Goal: Task Accomplishment & Management: Complete application form

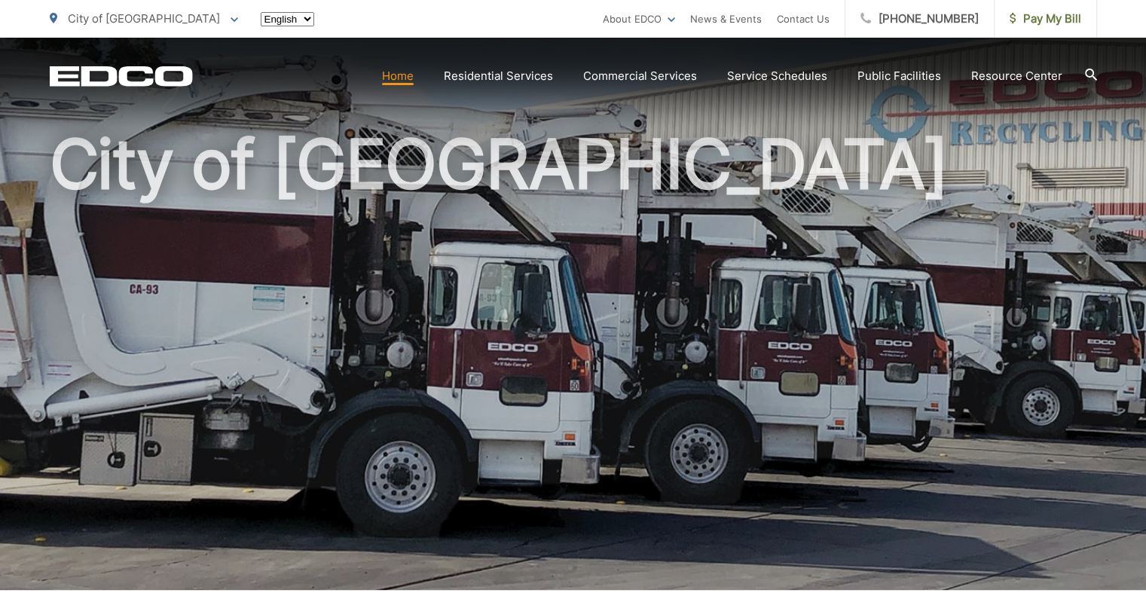
scroll to position [121, 0]
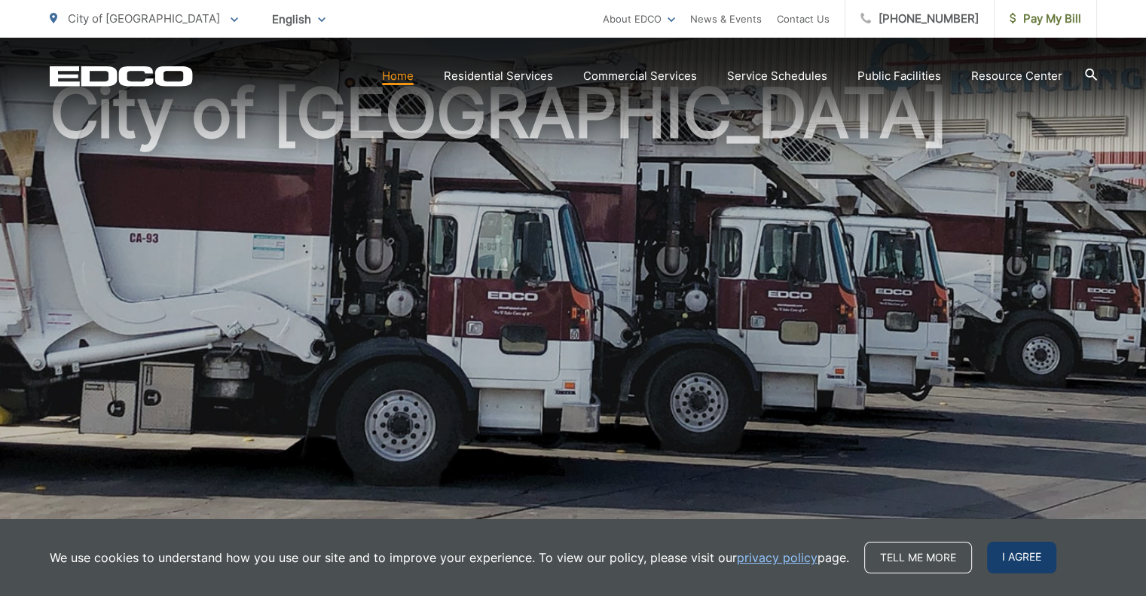
click at [987, 560] on span "I agree" at bounding box center [1021, 558] width 69 height 32
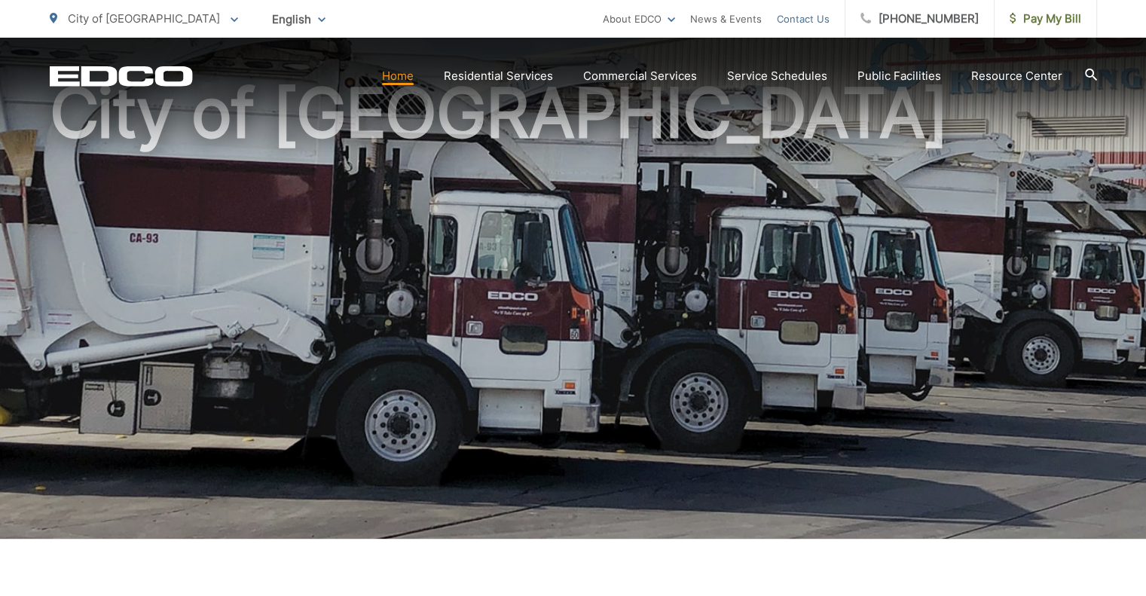
click at [830, 18] on link "Contact Us" at bounding box center [803, 19] width 53 height 18
click at [1043, 17] on span "Pay My Bill" at bounding box center [1046, 19] width 72 height 18
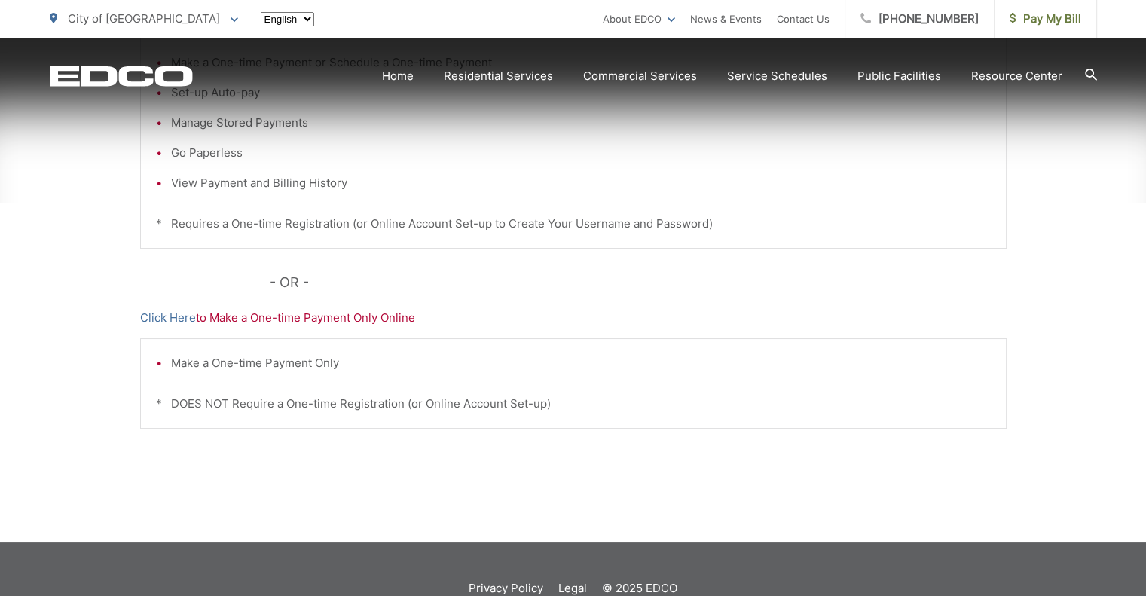
scroll to position [442, 0]
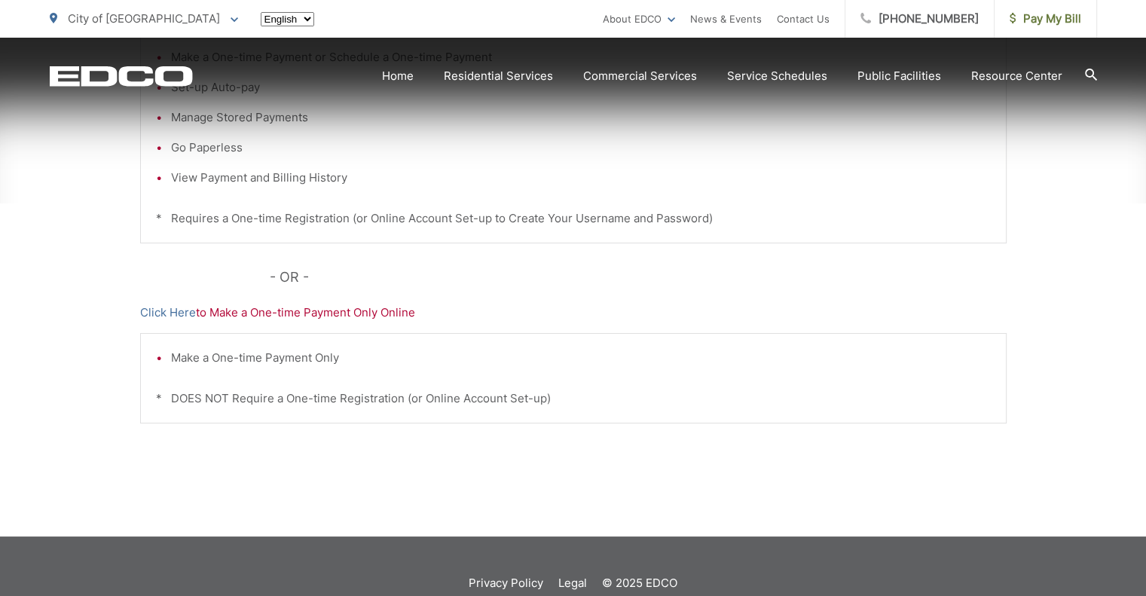
click at [351, 321] on div "Pay Your [PERSON_NAME] Here to View, Pay, and Manage Your Bill Online Make a On…" at bounding box center [573, 198] width 867 height 677
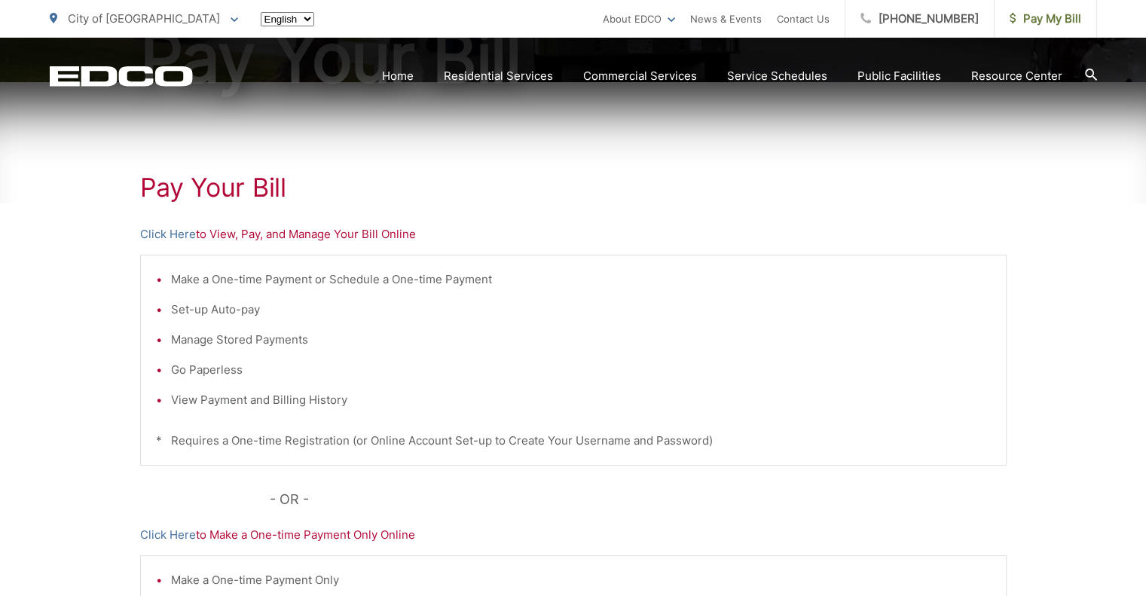
scroll to position [217, 0]
click at [235, 239] on p "Click Here to View, Pay, and Manage Your Bill Online" at bounding box center [573, 237] width 867 height 18
click at [209, 243] on p "Click Here to View, Pay, and Manage Your Bill Online" at bounding box center [573, 237] width 867 height 18
click at [232, 234] on p "Click Here to View, Pay, and Manage Your Bill Online" at bounding box center [573, 237] width 867 height 18
click at [258, 240] on p "Click Here to View, Pay, and Manage Your Bill Online" at bounding box center [573, 237] width 867 height 18
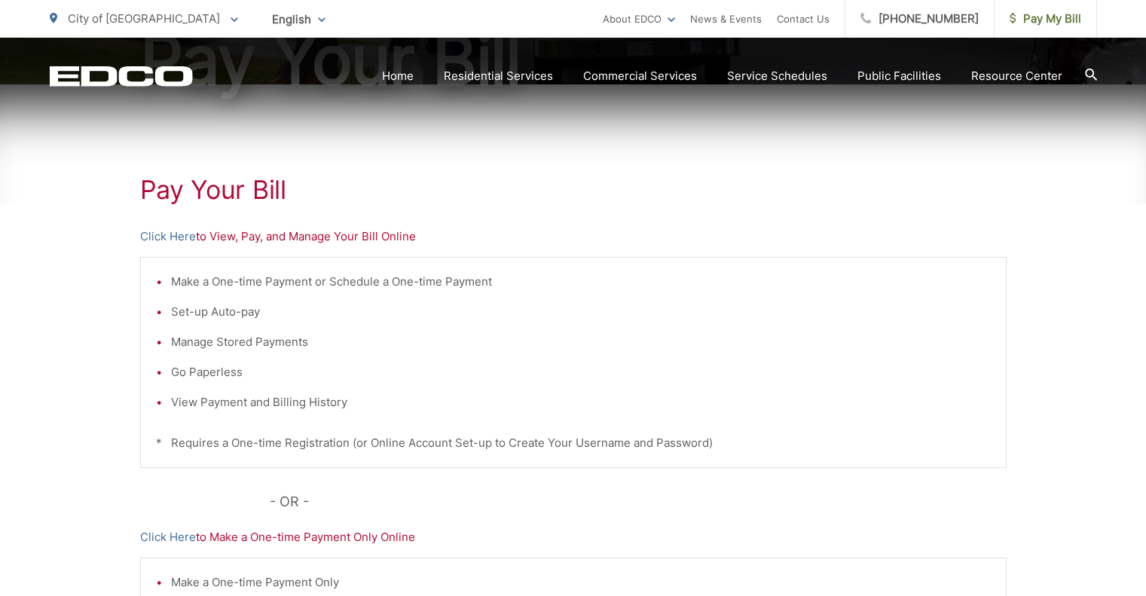
click at [216, 240] on p "Click Here to View, Pay, and Manage Your Bill Online" at bounding box center [573, 237] width 867 height 18
click at [177, 234] on link "Click Here" at bounding box center [168, 237] width 56 height 18
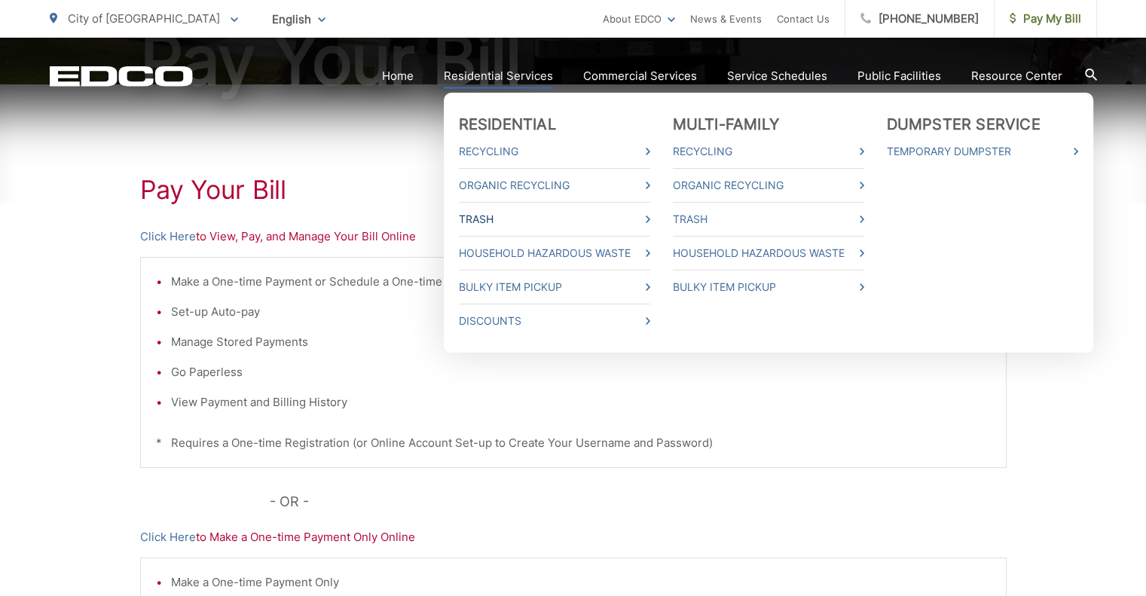
click at [494, 222] on link "Trash" at bounding box center [554, 219] width 191 height 18
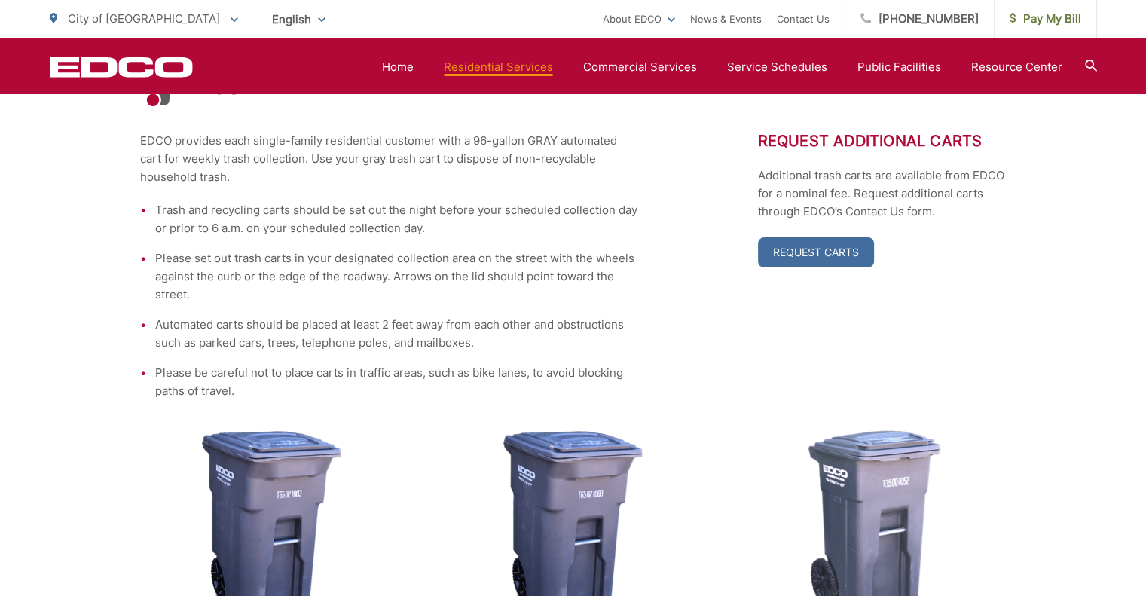
scroll to position [332, 0]
click at [806, 257] on link "Request Carts" at bounding box center [816, 252] width 116 height 30
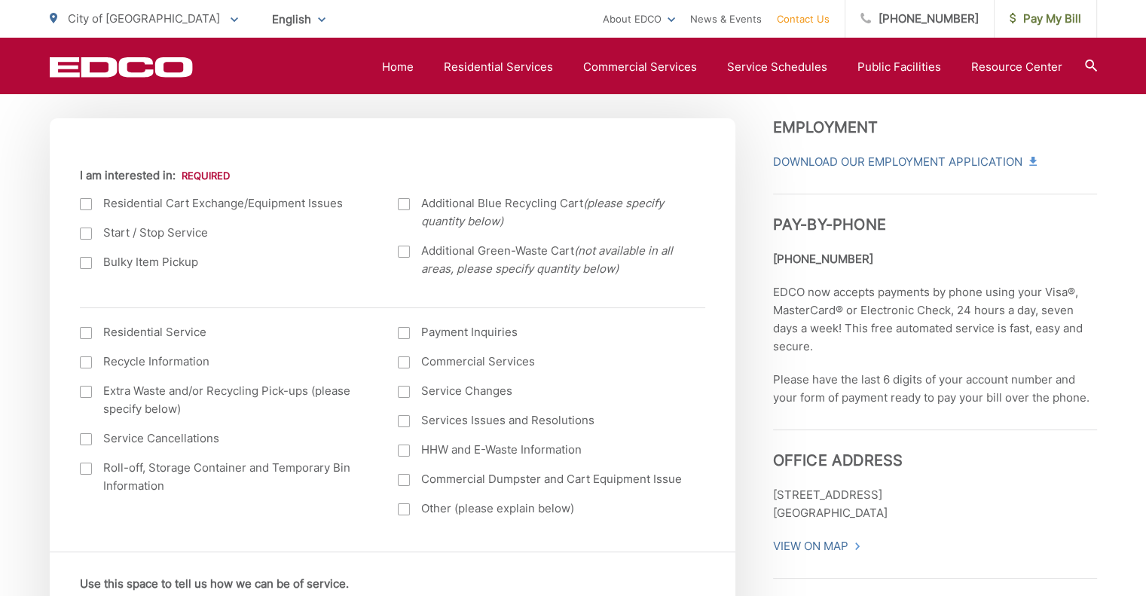
scroll to position [523, 0]
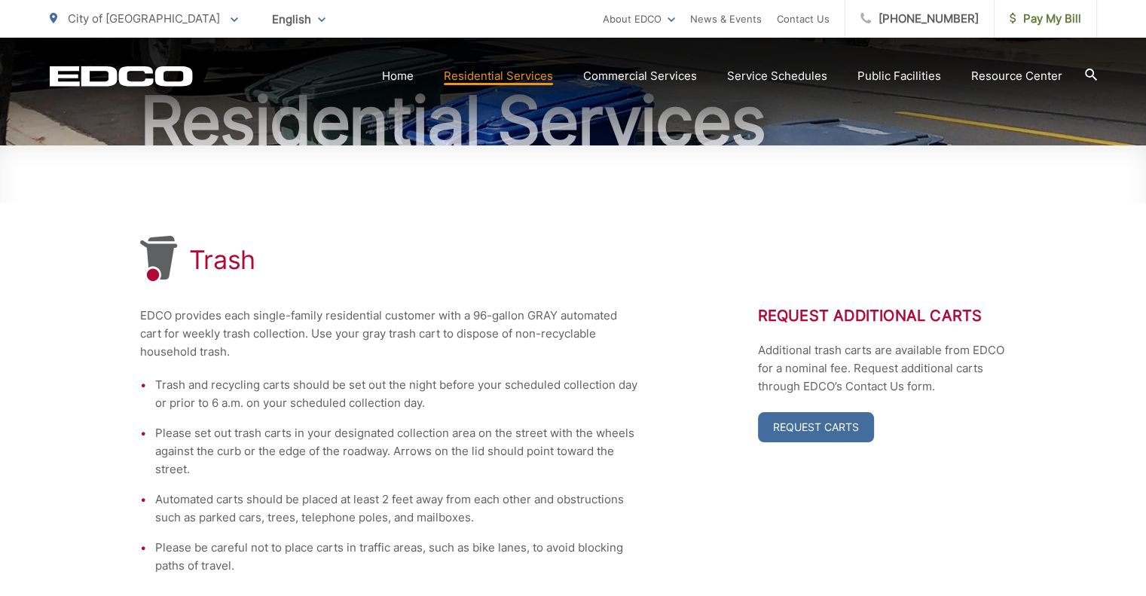
scroll to position [155, 0]
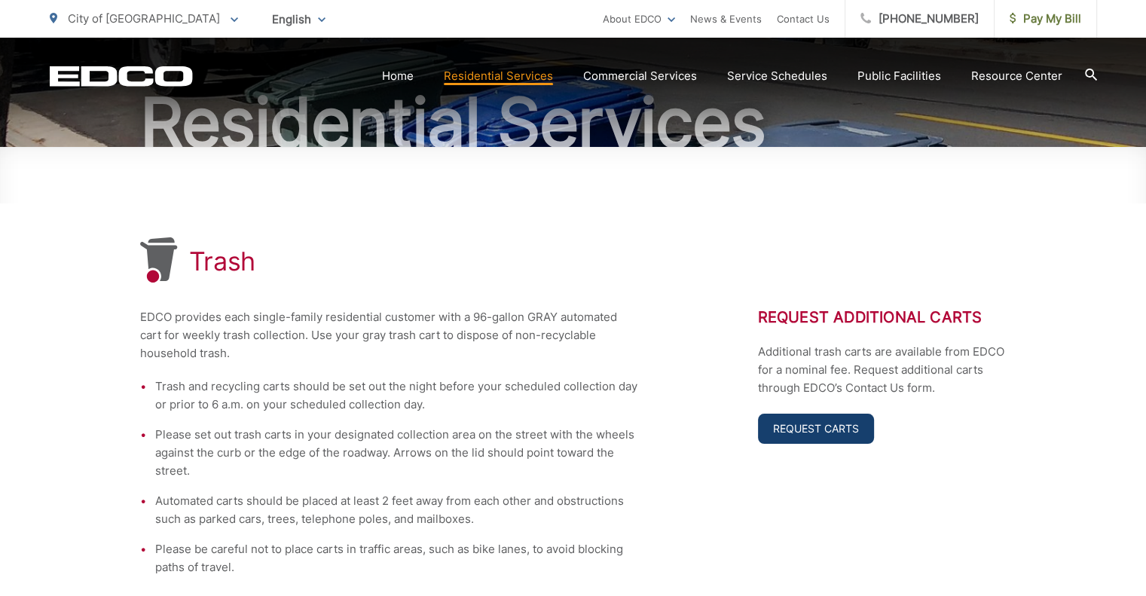
click at [827, 426] on link "Request Carts" at bounding box center [816, 429] width 116 height 30
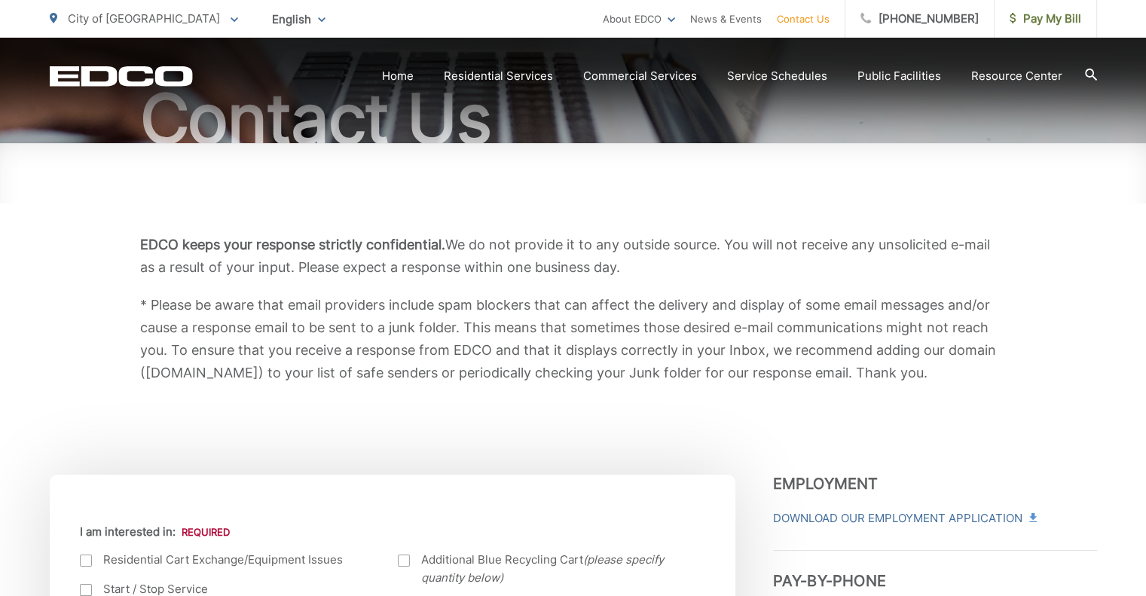
scroll to position [199, 0]
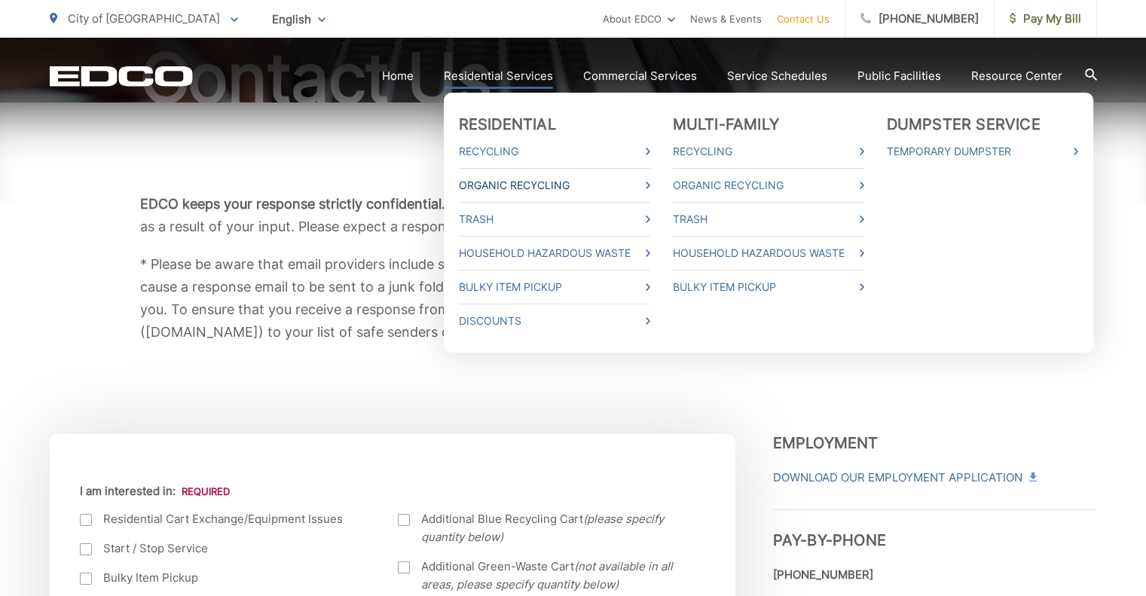
click at [495, 186] on link "Organic Recycling" at bounding box center [554, 185] width 191 height 18
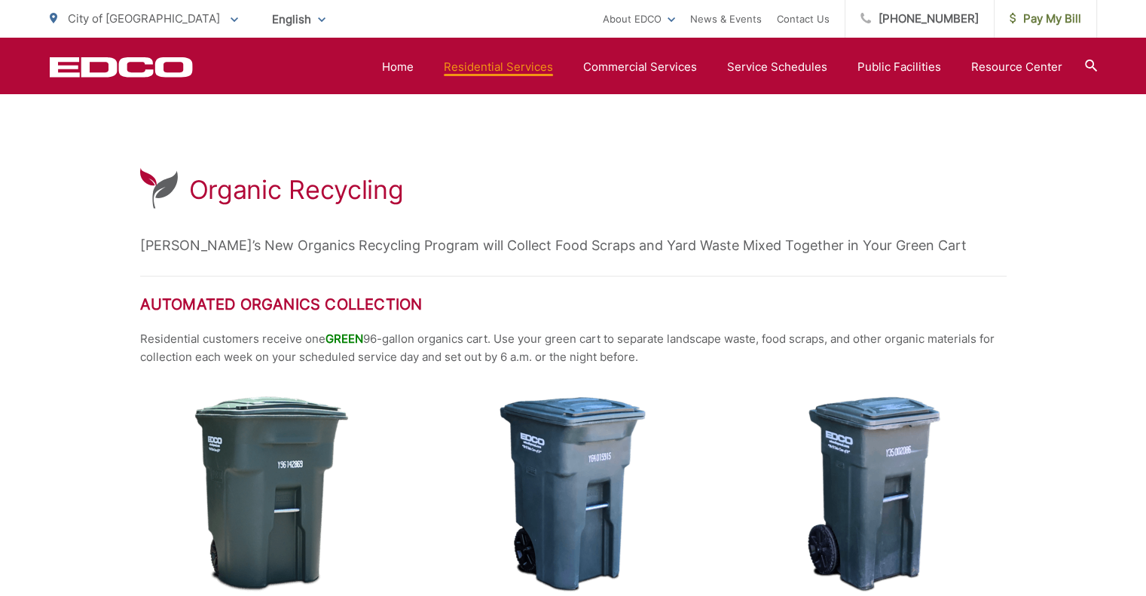
scroll to position [147, 0]
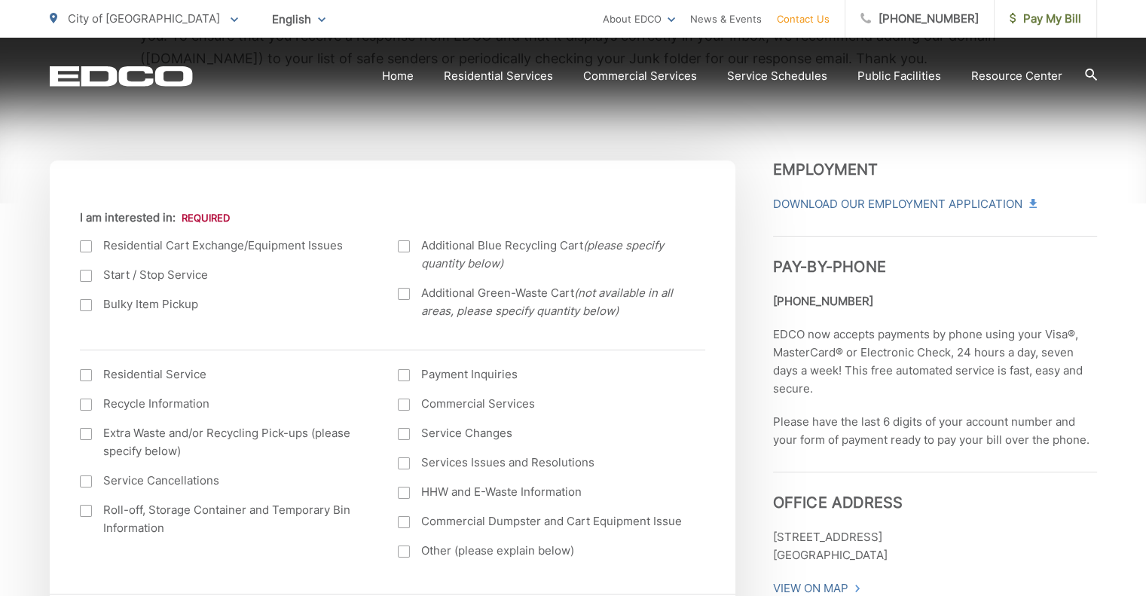
scroll to position [487, 0]
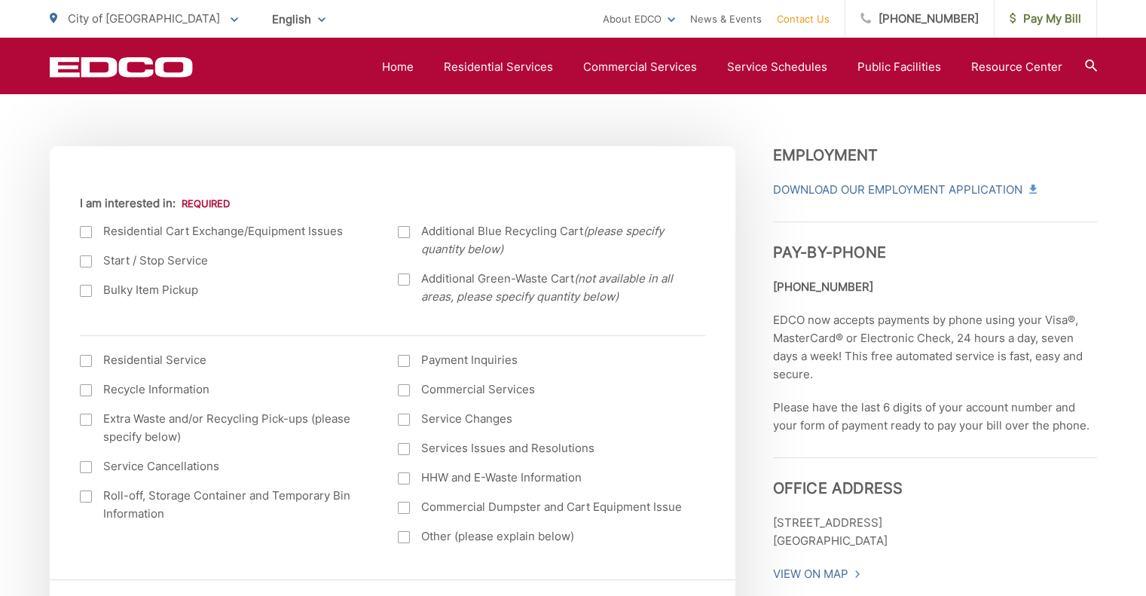
click at [87, 234] on div at bounding box center [86, 232] width 12 height 12
click at [0, 0] on input "I am interested in:" at bounding box center [0, 0] width 0 height 0
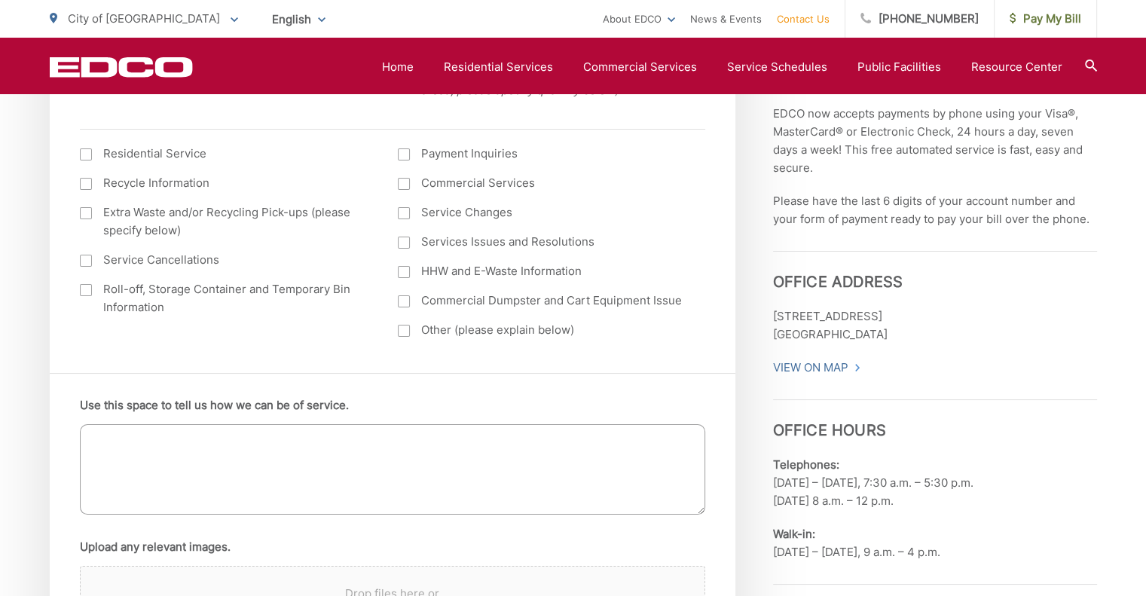
scroll to position [724, 0]
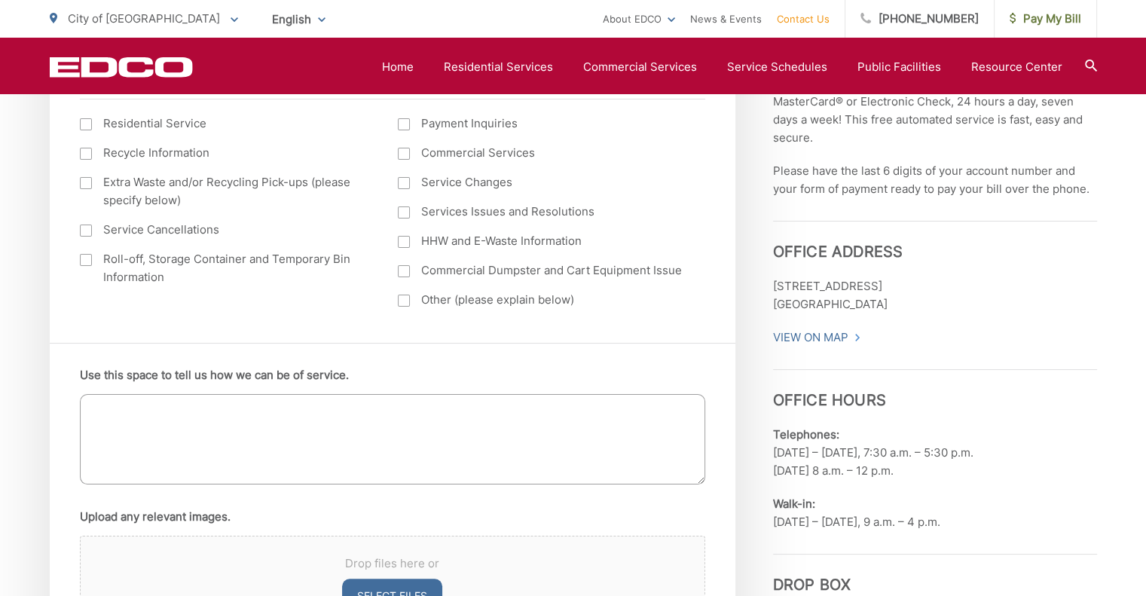
click at [383, 419] on textarea "Use this space to tell us how we can be of service." at bounding box center [393, 439] width 626 height 90
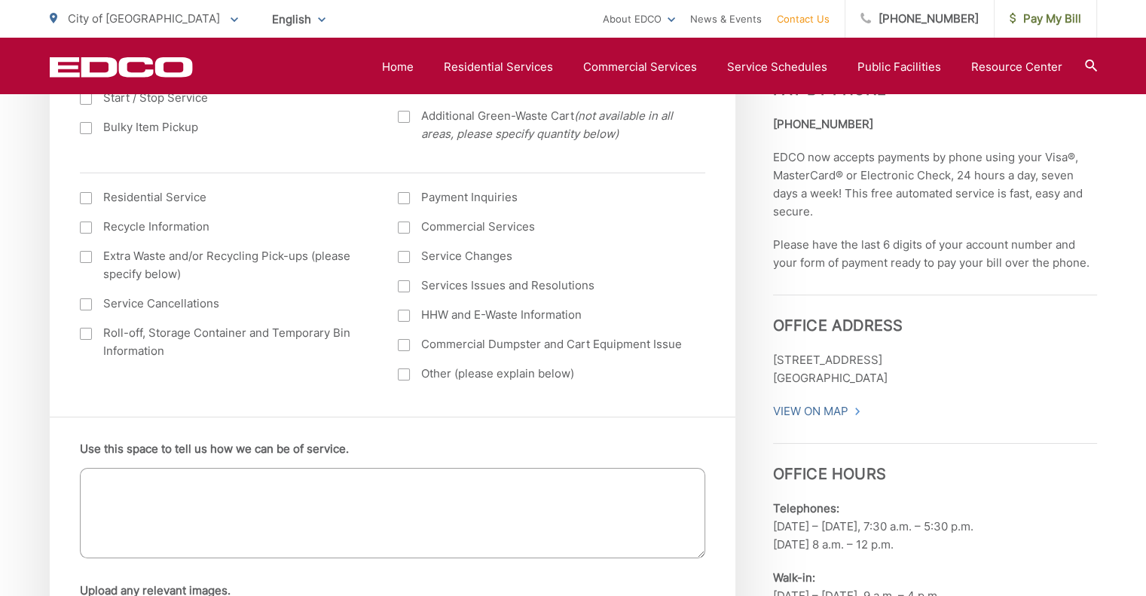
scroll to position [649, 0]
click at [400, 379] on div at bounding box center [404, 375] width 12 height 12
click at [0, 0] on input "Other (please explain below)" at bounding box center [0, 0] width 0 height 0
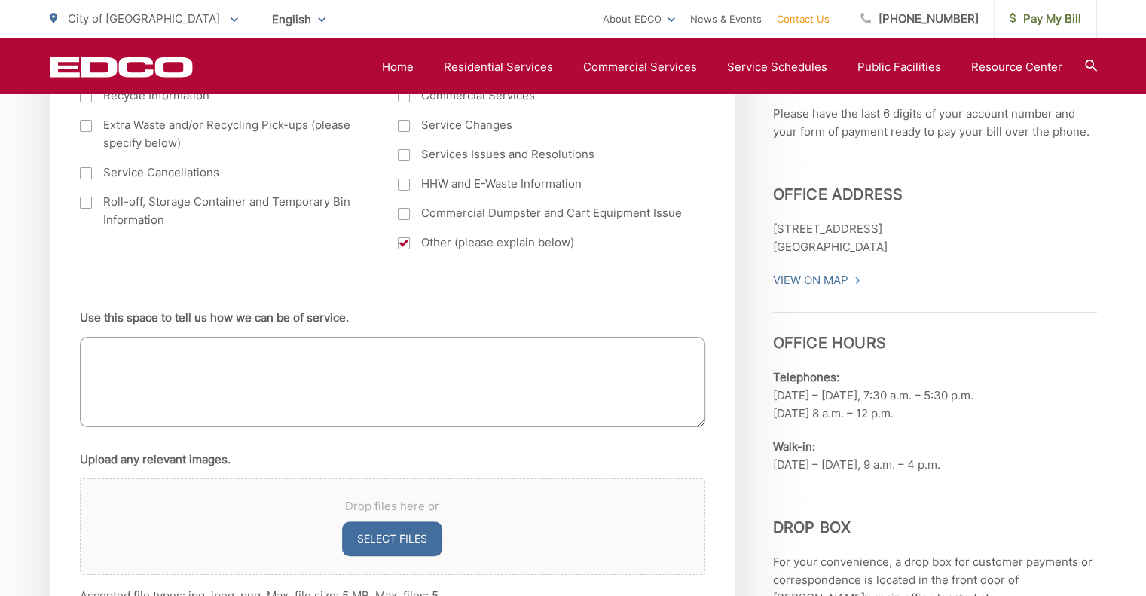
scroll to position [794, 0]
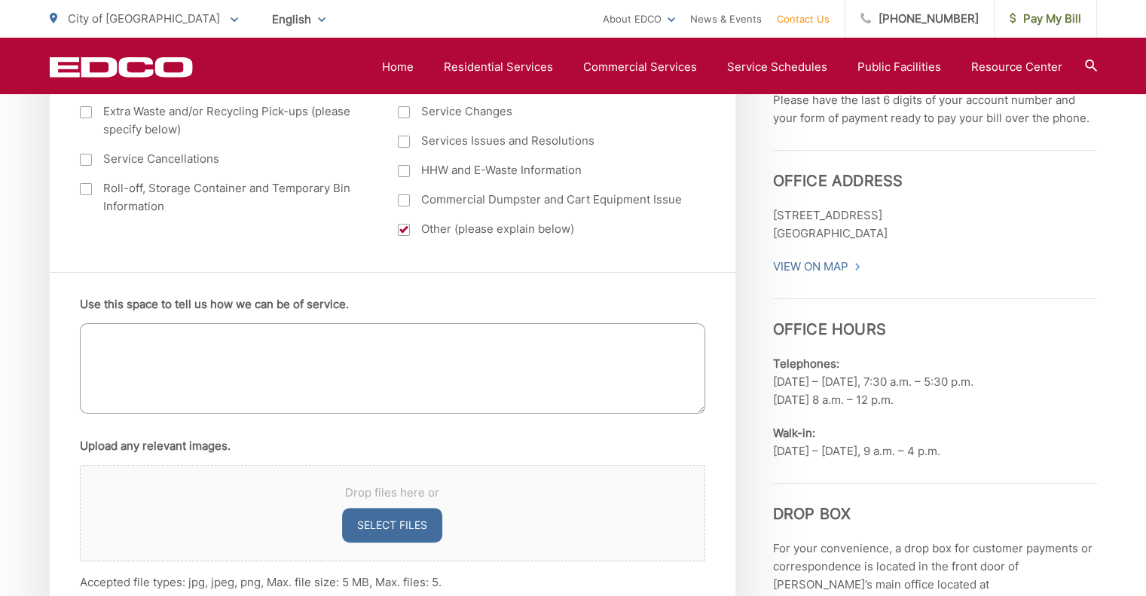
click at [144, 371] on textarea "Use this space to tell us how we can be of service." at bounding box center [393, 368] width 626 height 90
click at [383, 419] on ul "Use this space to tell us how we can be of service. Upload any relevant images.…" at bounding box center [393, 443] width 626 height 296
click at [347, 356] on textarea "Use this space to tell us how we can be of service." at bounding box center [393, 368] width 626 height 90
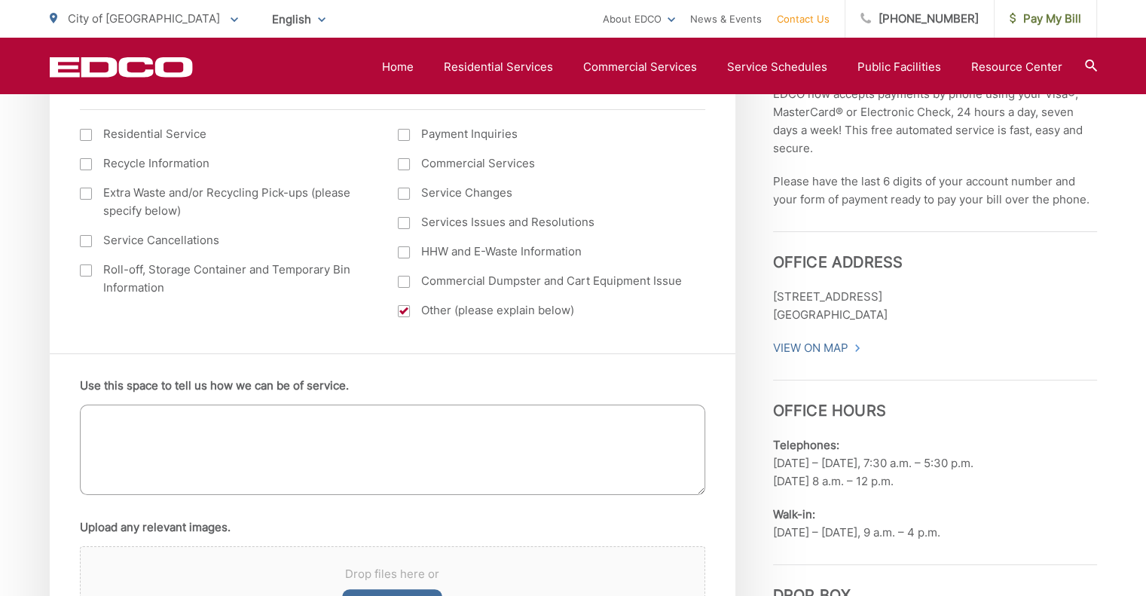
scroll to position [712, 0]
click at [387, 449] on textarea "Use this space to tell us how we can be of service." at bounding box center [393, 451] width 626 height 90
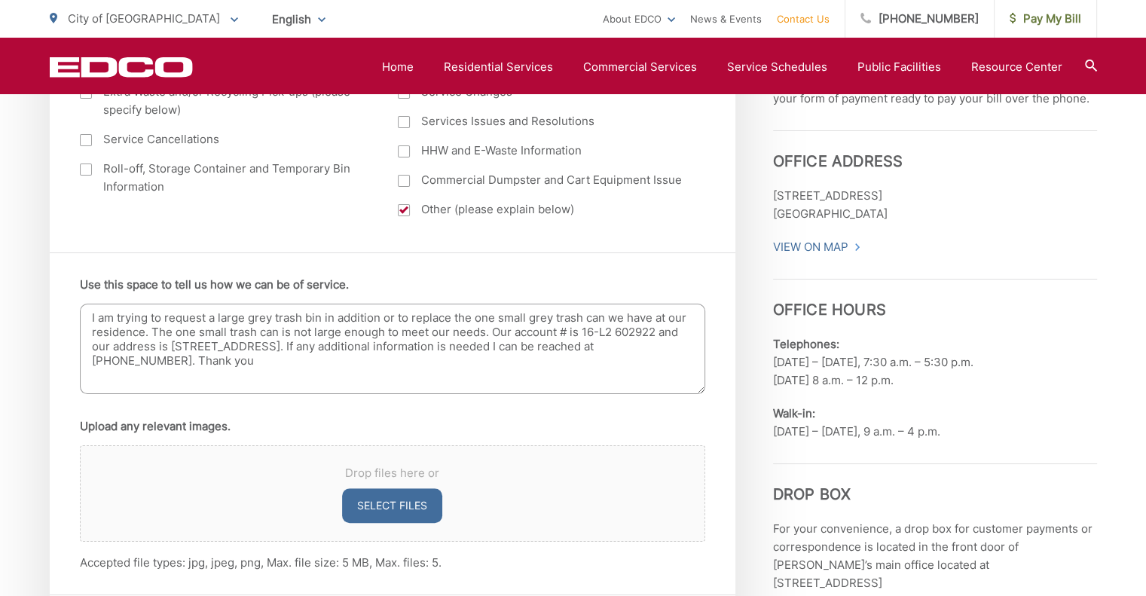
scroll to position [808, 0]
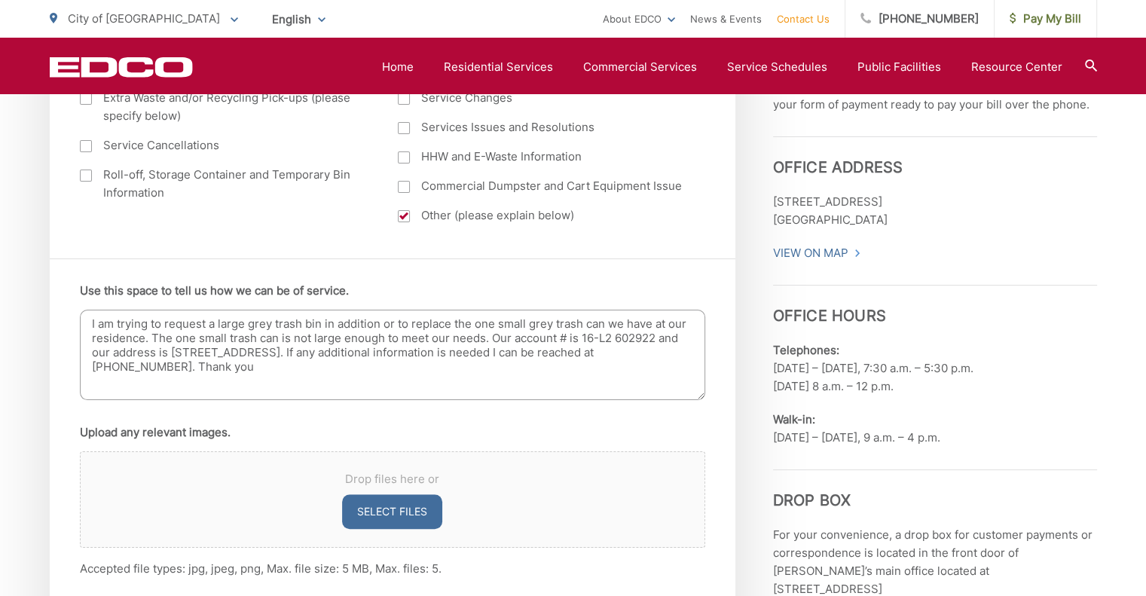
drag, startPoint x: 657, startPoint y: 334, endPoint x: 359, endPoint y: 346, distance: 298.0
click at [359, 346] on textarea "I am trying to request a large grey trash bin in addition or to replace the one…" at bounding box center [393, 355] width 626 height 90
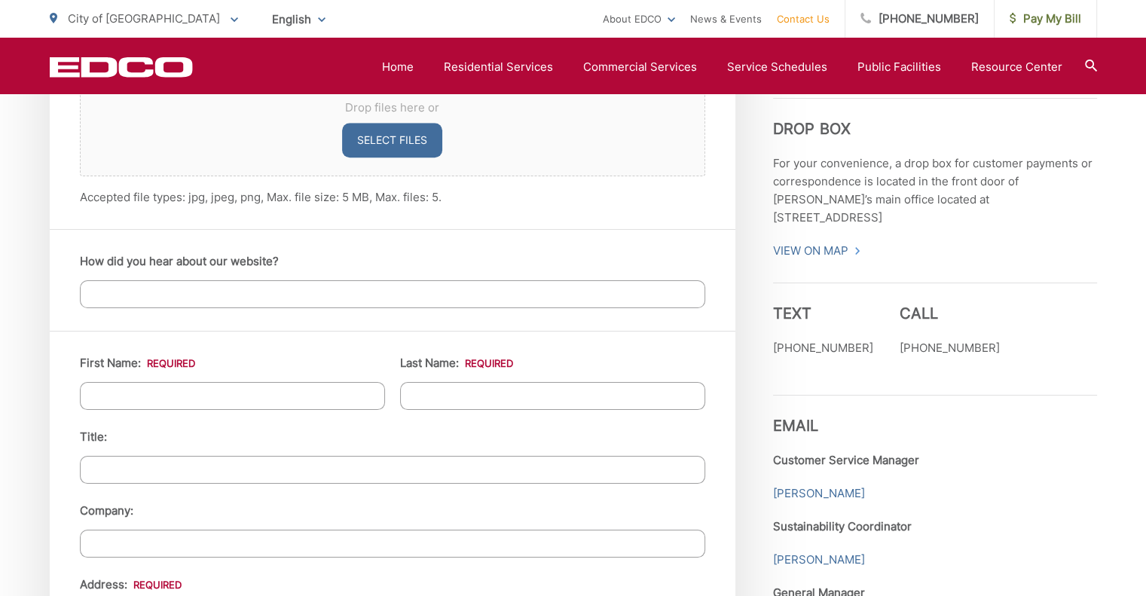
scroll to position [1203, 0]
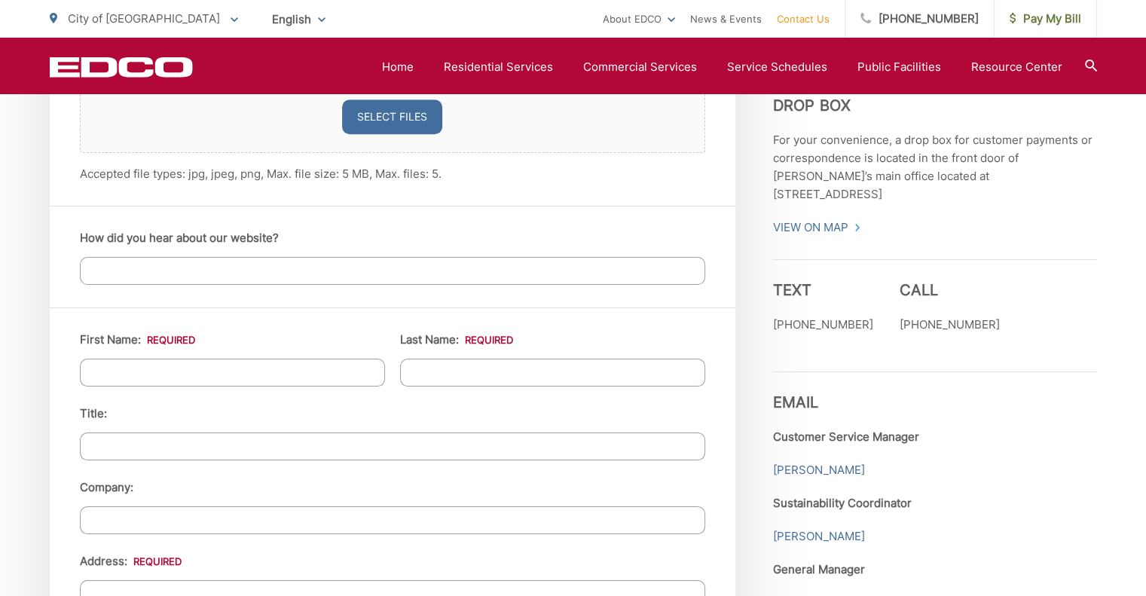
type textarea "I am trying to request a large grey trash bin in addition or to replace the one…"
click at [270, 368] on input "First Name: *" at bounding box center [232, 373] width 305 height 28
type input "Karen"
type input "Young"
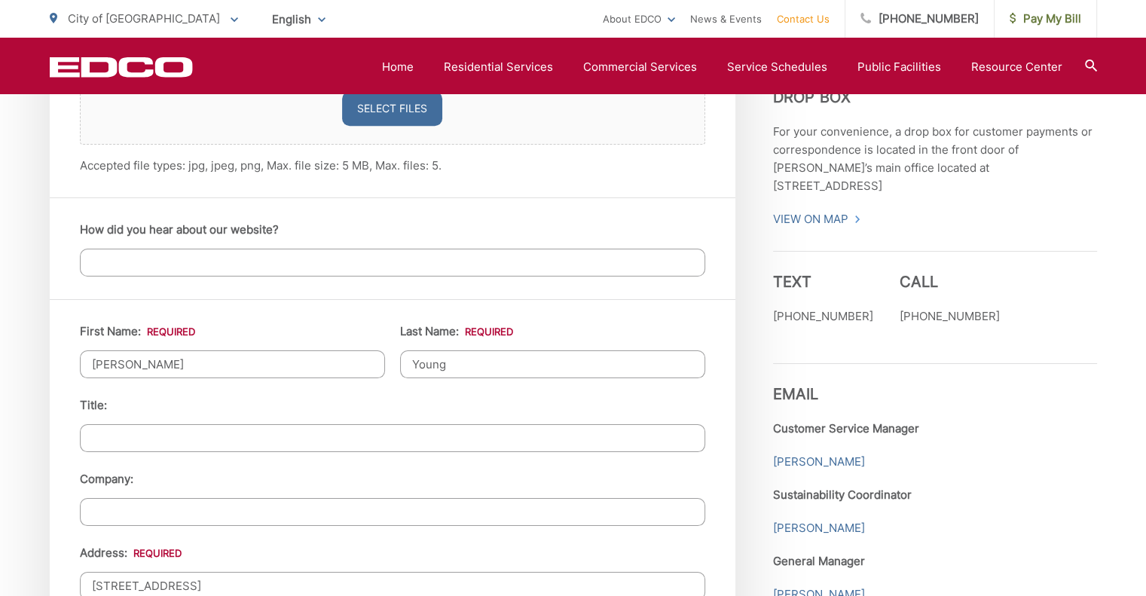
type input "965 Spinel Ave"
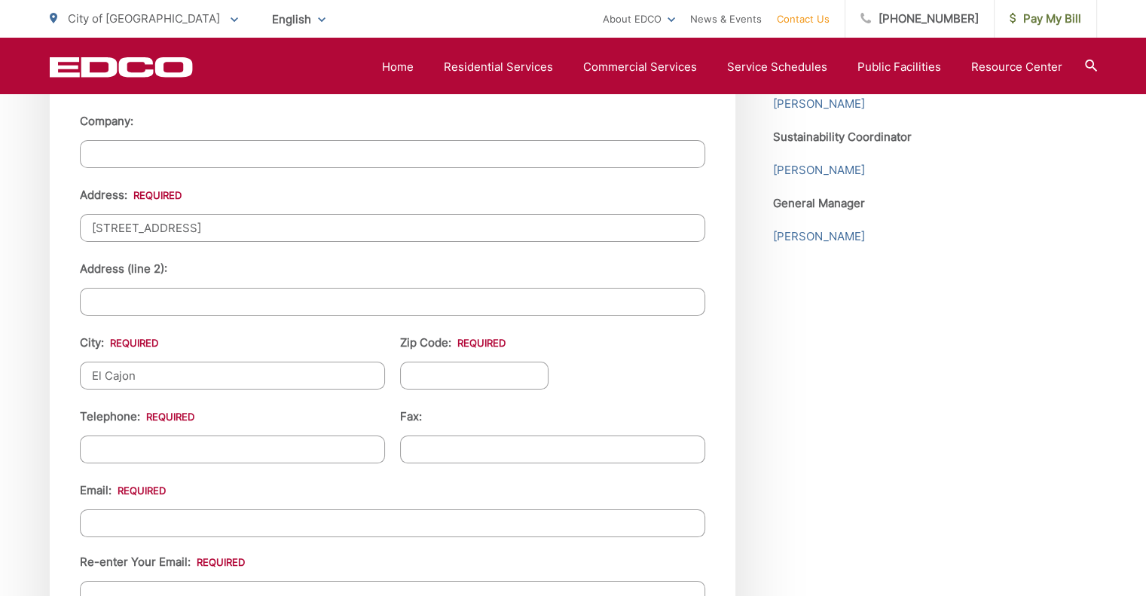
type input "El Cajon"
type input "92021"
type input "(619) 846-9094"
type input "(___) ___-____"
type input "allkinds423@gmail.com"
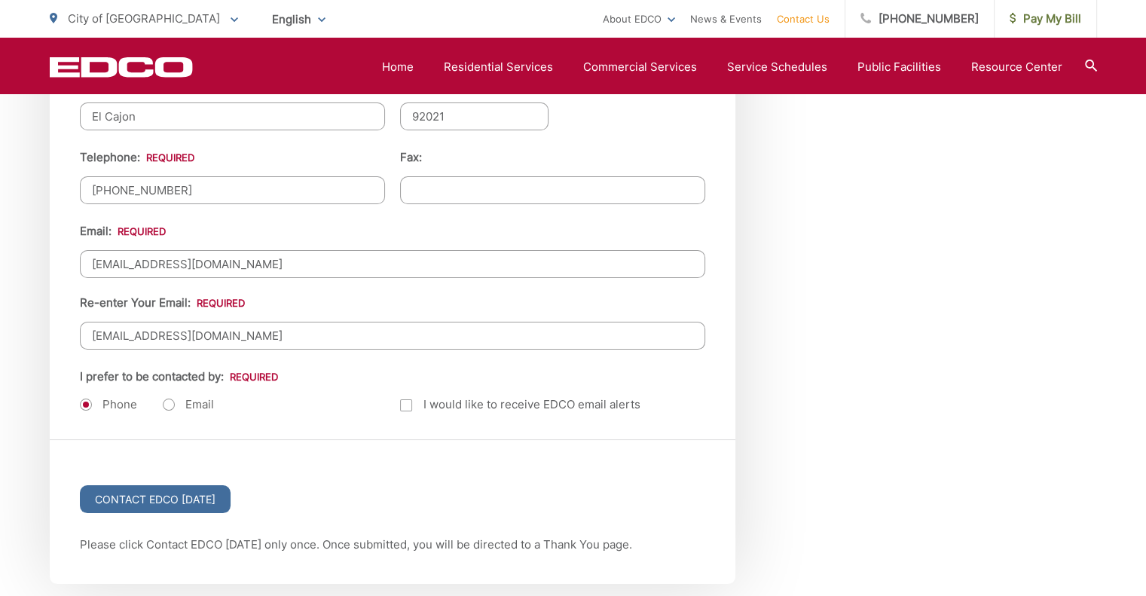
scroll to position [1851, 0]
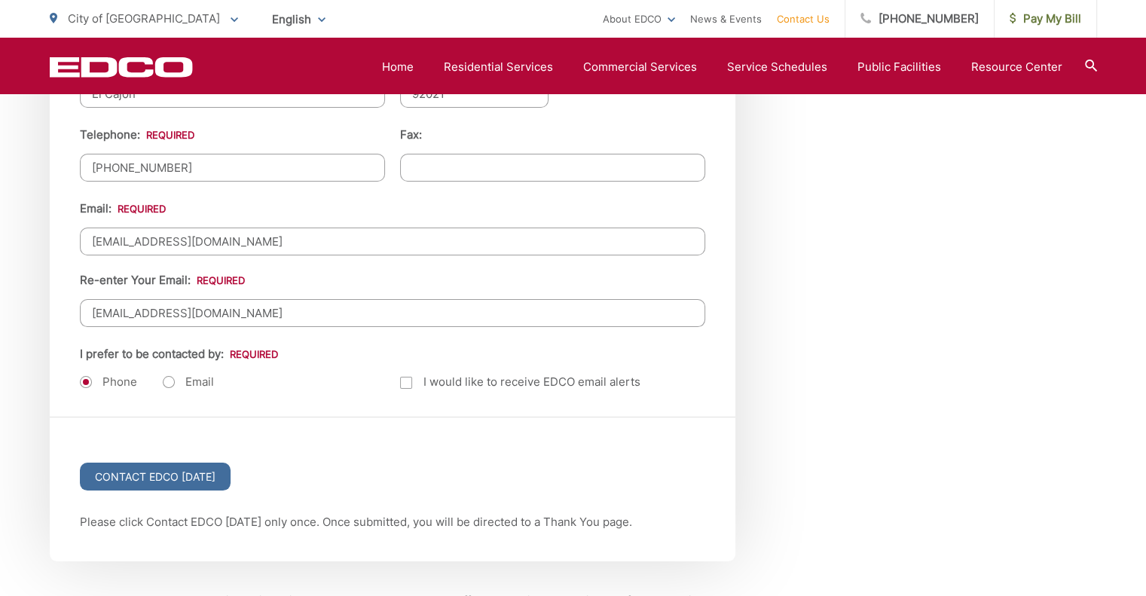
type input "allkinds423@gmail.com"
click at [169, 482] on input "Contact EDCO Today" at bounding box center [155, 477] width 151 height 28
